Goal: Register for event/course

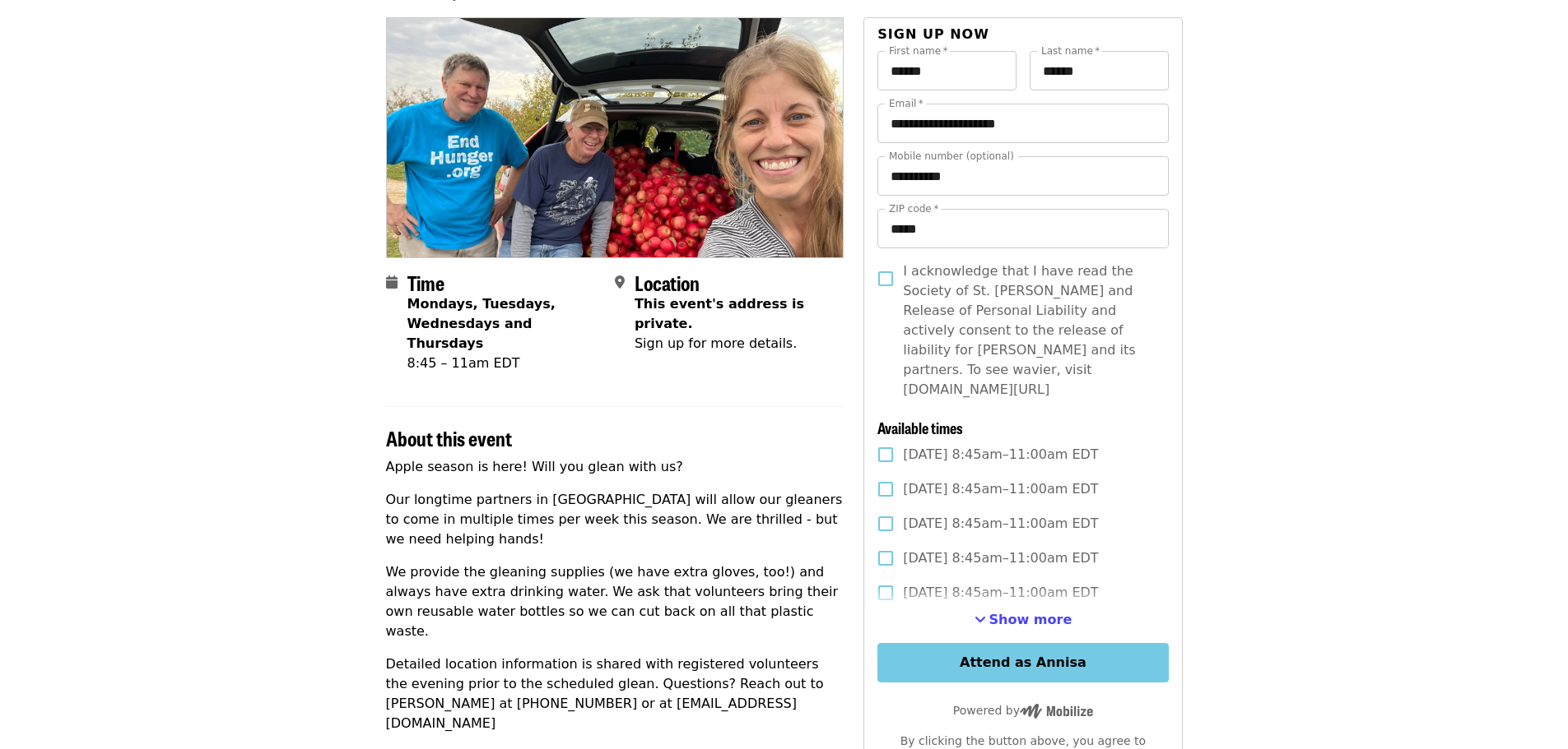
scroll to position [165, 0]
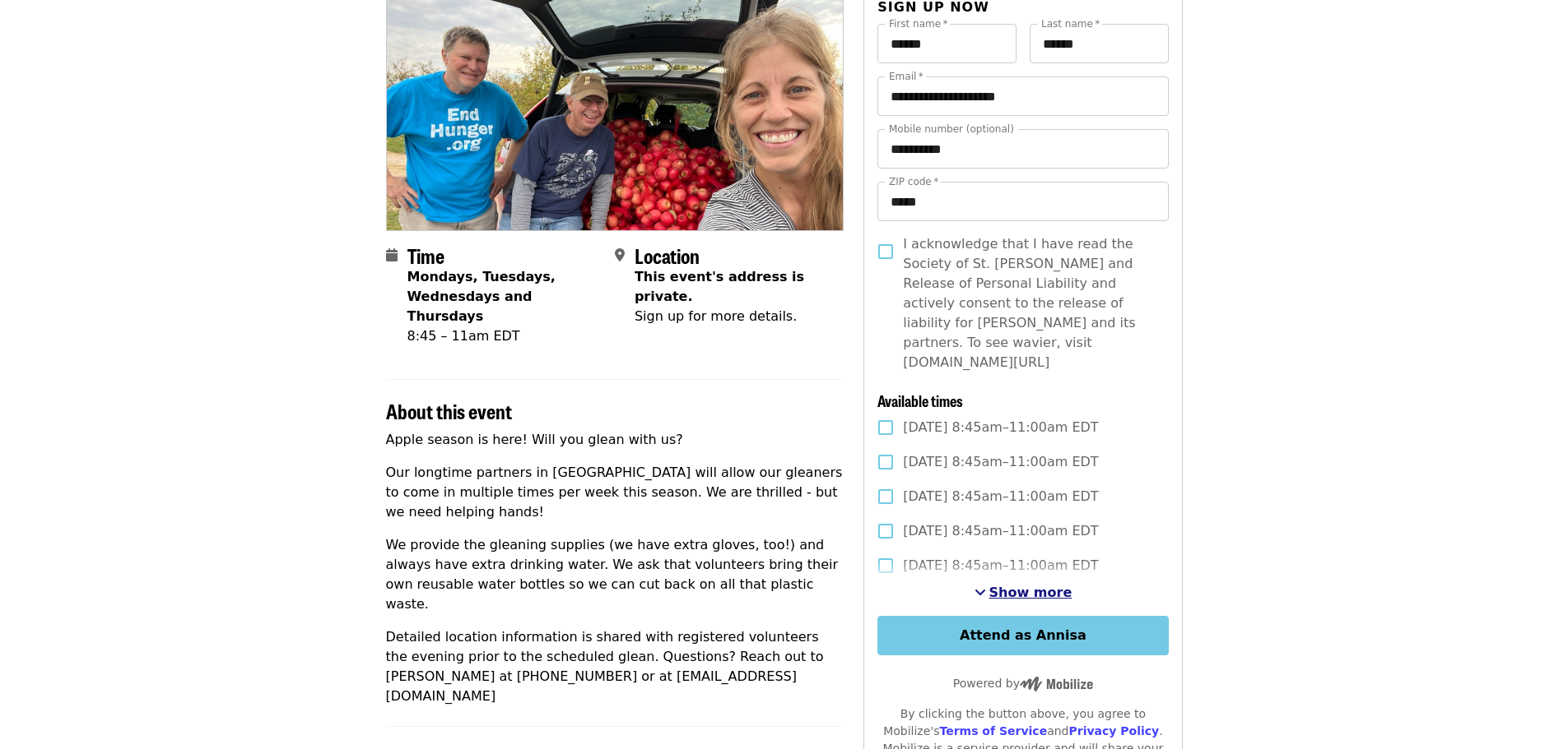
click at [1003, 584] on span "Show more" at bounding box center [1030, 592] width 83 height 15
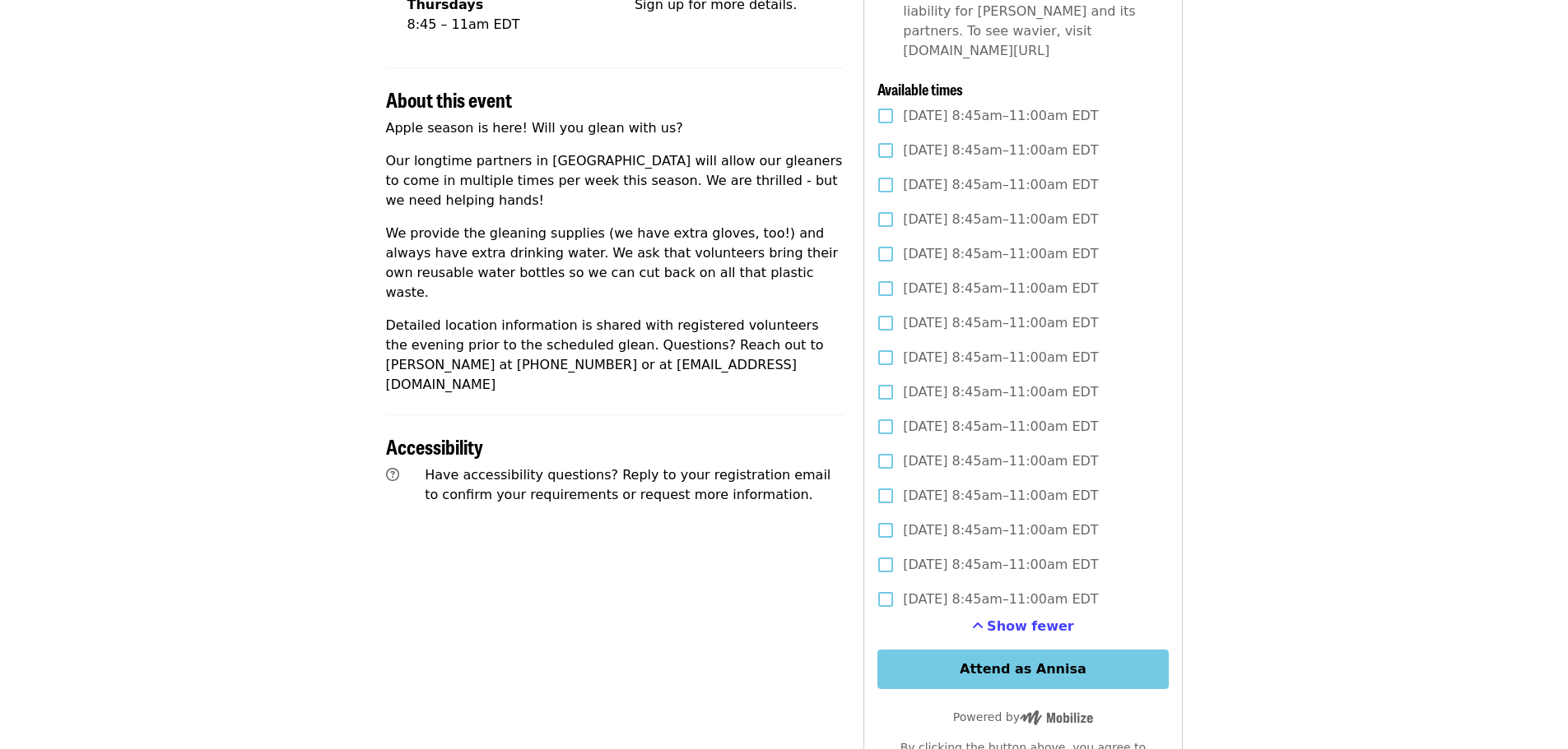
scroll to position [493, 0]
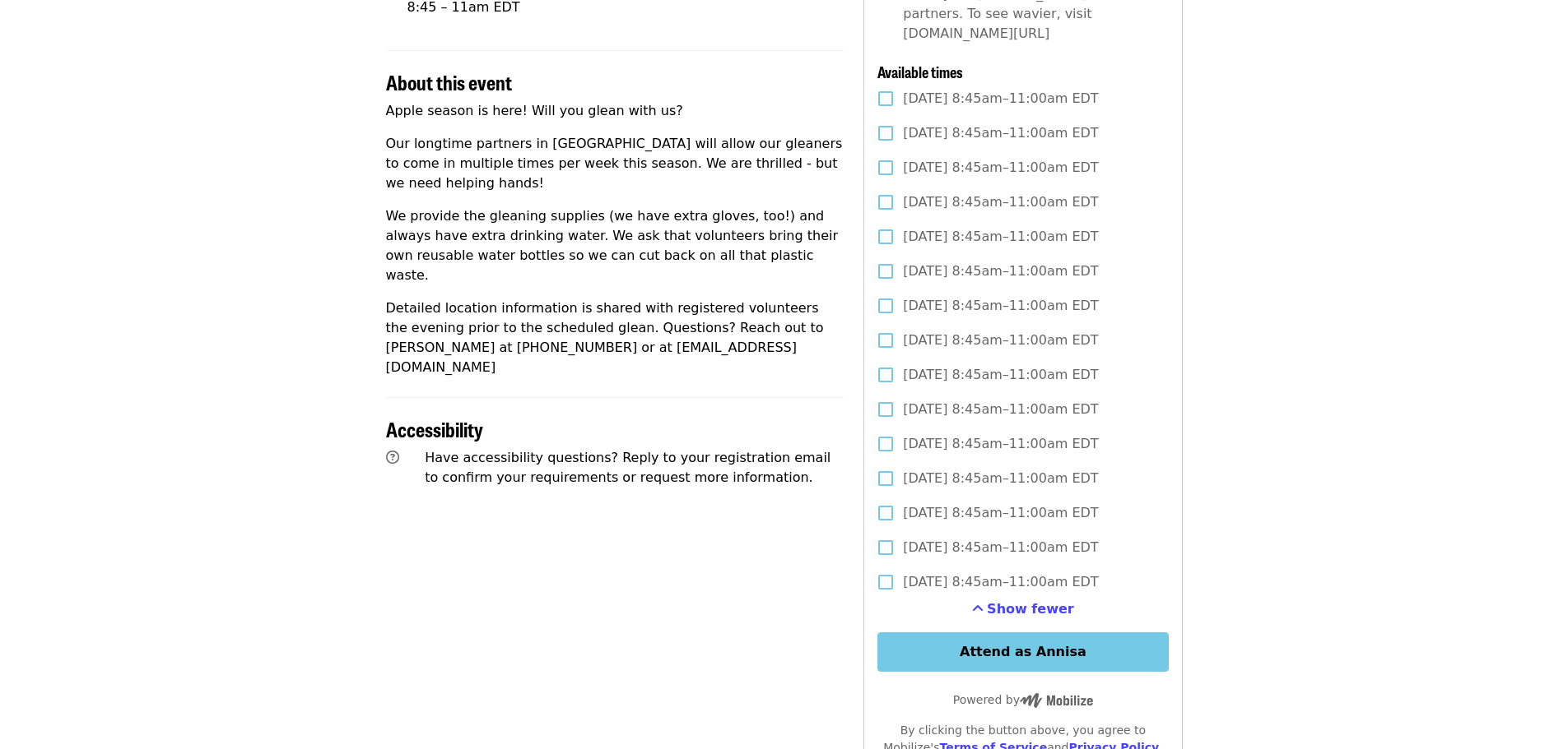
click at [1351, 198] on article "Apple Gleanings in [GEOGRAPHIC_DATA] Community Event Time Mondays, Tuesdays, We…" at bounding box center [784, 402] width 1568 height 1648
drag, startPoint x: 1111, startPoint y: 74, endPoint x: 975, endPoint y: 84, distance: 136.4
click at [975, 84] on label "[DATE] 8:45am–11:00am EDT" at bounding box center [1011, 99] width 287 height 34
copy span "8:45am–11:00am EDT"
drag, startPoint x: 185, startPoint y: 361, endPoint x: 213, endPoint y: 361, distance: 28.0
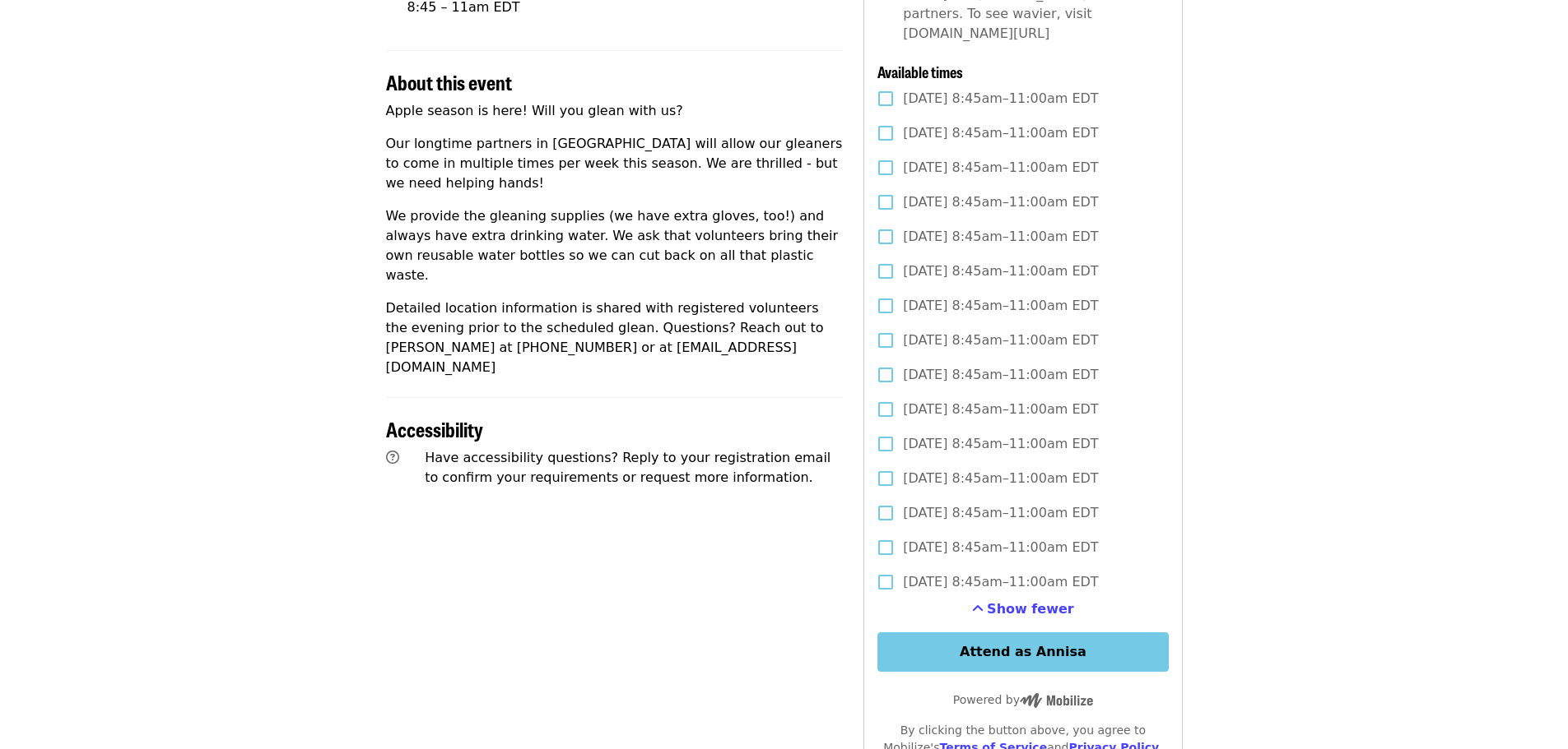
click at [185, 361] on article "Apple Gleanings in [GEOGRAPHIC_DATA] Community Event Time Mondays, Tuesdays, We…" at bounding box center [784, 402] width 1568 height 1648
drag, startPoint x: 631, startPoint y: 125, endPoint x: 535, endPoint y: 127, distance: 96.0
click at [535, 134] on p "Our longtime partners in [GEOGRAPHIC_DATA] will allow our gleaners to come in m…" at bounding box center [615, 164] width 458 height 59
copy p "[GEOGRAPHIC_DATA]"
click at [198, 385] on article "Apple Gleanings in [GEOGRAPHIC_DATA] Community Event Time Mondays, Tuesdays, We…" at bounding box center [784, 402] width 1568 height 1648
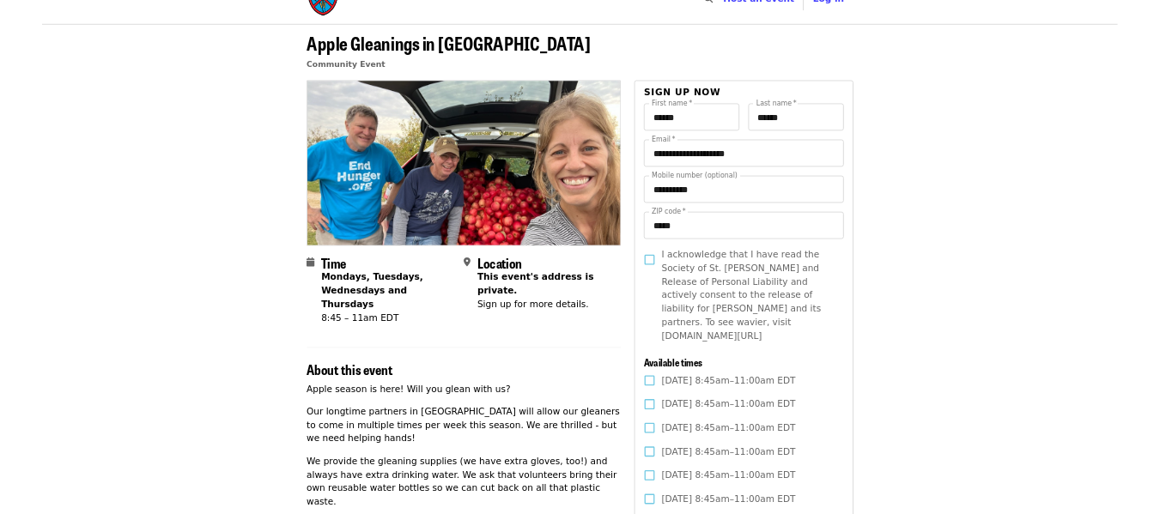
scroll to position [0, 0]
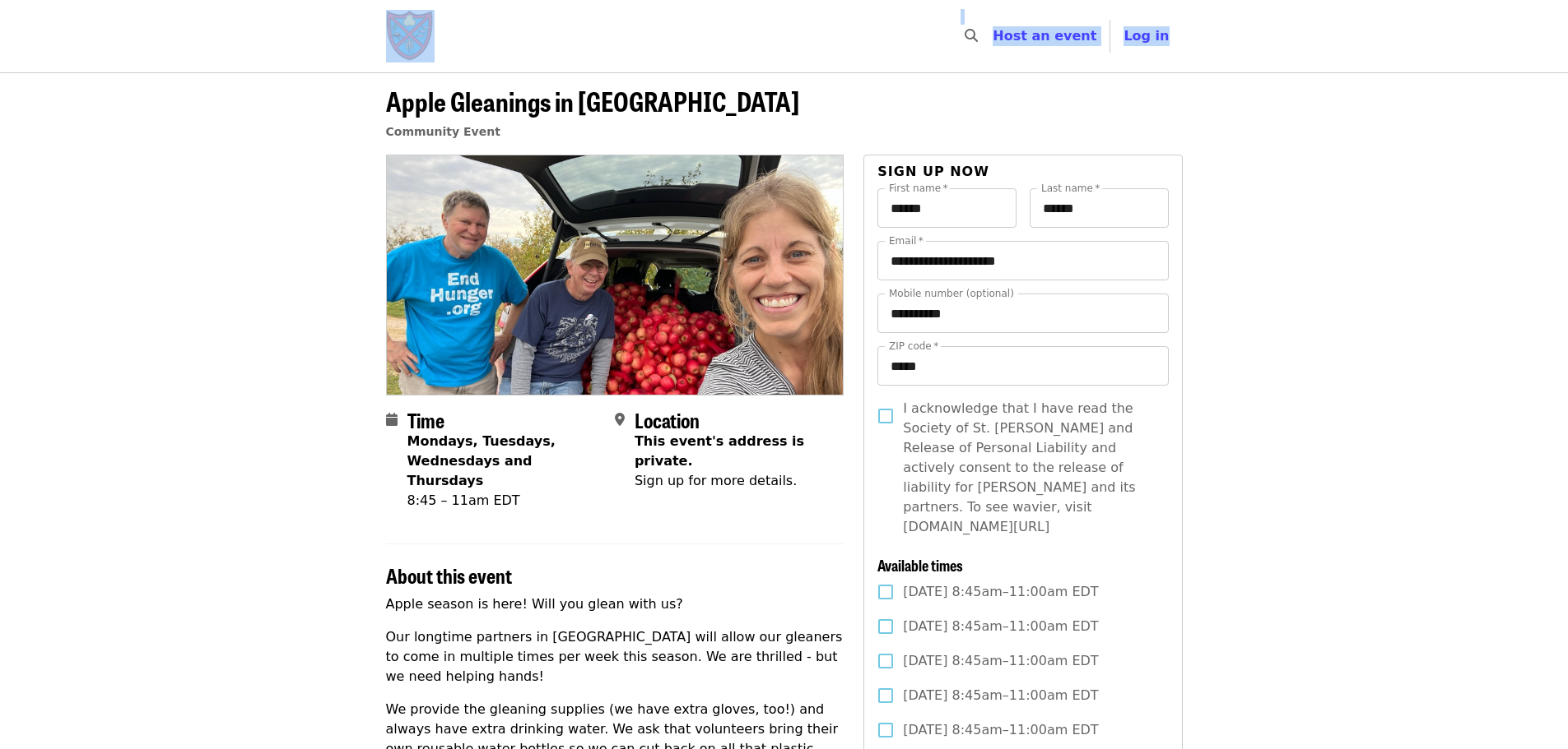
drag, startPoint x: 230, startPoint y: 26, endPoint x: 527, endPoint y: 54, distance: 298.3
drag, startPoint x: 1348, startPoint y: 31, endPoint x: 1376, endPoint y: 78, distance: 54.7
drag, startPoint x: 1327, startPoint y: 14, endPoint x: 1470, endPoint y: 105, distance: 169.5
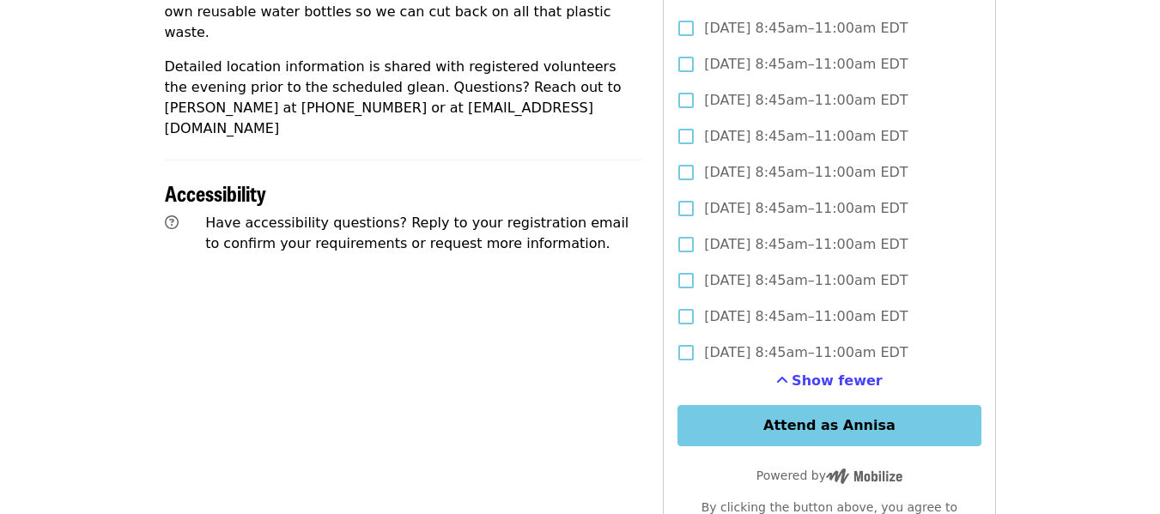
scroll to position [773, 0]
